Goal: Check status: Check status

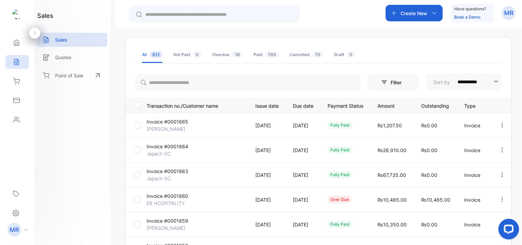
click at [501, 123] on icon "button" at bounding box center [503, 125] width 6 height 6
click at [490, 144] on span "View / Edit Invoice" at bounding box center [486, 145] width 49 height 8
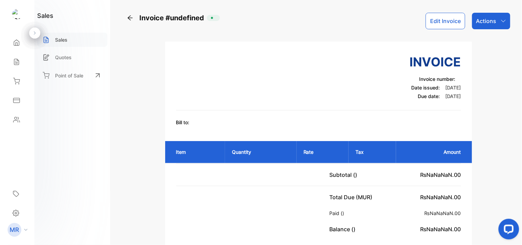
click at [62, 36] on p "Sales" at bounding box center [61, 39] width 12 height 7
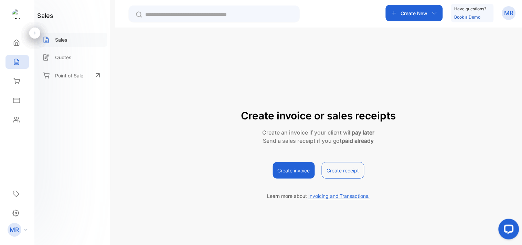
click at [62, 36] on p "Sales" at bounding box center [61, 39] width 12 height 7
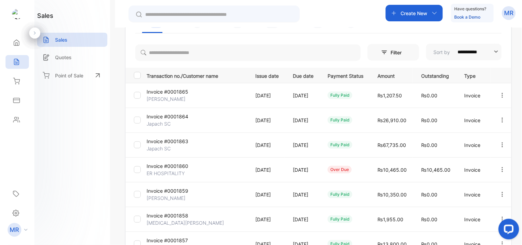
scroll to position [60, 0]
click at [500, 116] on button "button" at bounding box center [503, 120] width 6 height 14
click at [492, 135] on span "View / Edit Invoice" at bounding box center [486, 139] width 49 height 8
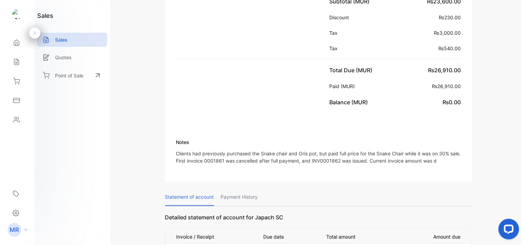
scroll to position [235, 0]
click at [237, 194] on p "Payment History" at bounding box center [239, 197] width 37 height 18
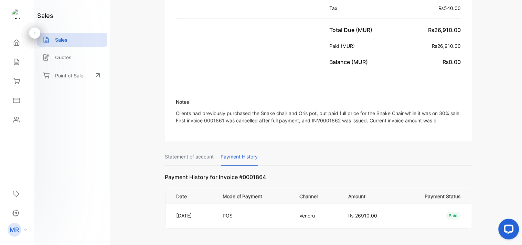
scroll to position [274, 0]
click at [202, 152] on p "Statement of account" at bounding box center [189, 158] width 49 height 18
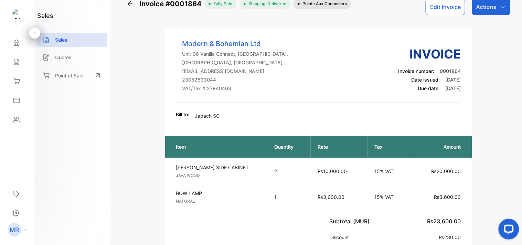
scroll to position [0, 0]
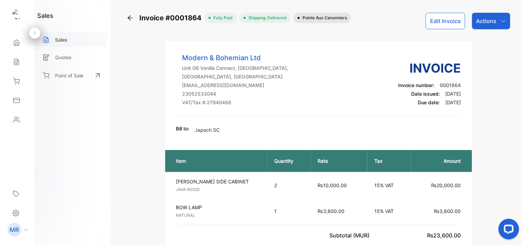
click at [76, 38] on div "Sales" at bounding box center [72, 40] width 70 height 14
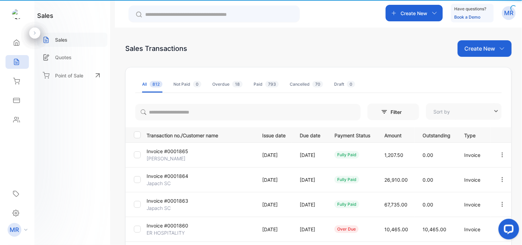
type input "**********"
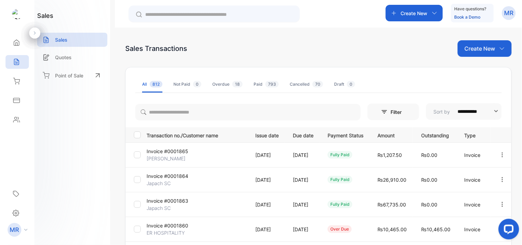
scroll to position [54, 0]
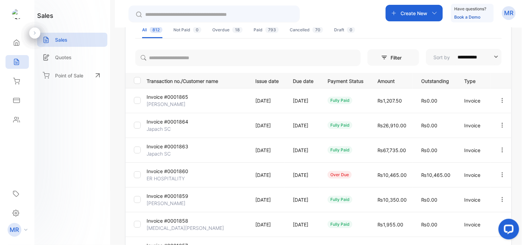
click at [502, 99] on icon "button" at bounding box center [503, 100] width 6 height 6
click at [491, 118] on span "View / Edit Invoice" at bounding box center [486, 120] width 49 height 8
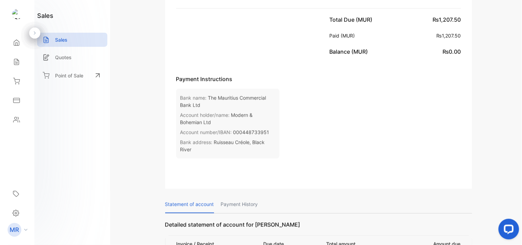
scroll to position [335, 0]
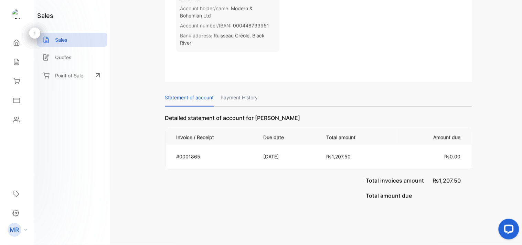
click at [242, 95] on p "Payment History" at bounding box center [239, 98] width 37 height 18
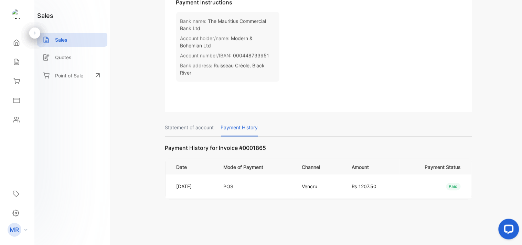
scroll to position [304, 0]
click at [194, 125] on p "Statement of account" at bounding box center [189, 129] width 49 height 18
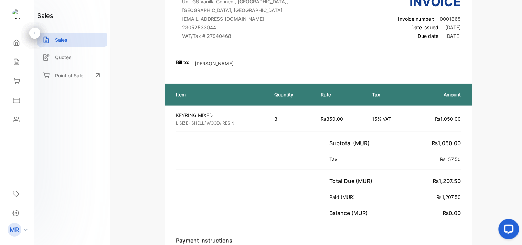
scroll to position [0, 0]
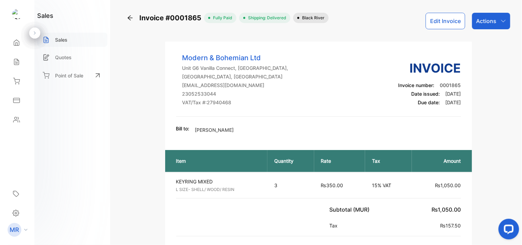
click at [68, 35] on div "Sales" at bounding box center [72, 40] width 70 height 14
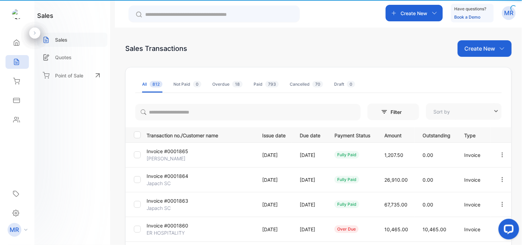
type input "**********"
